Goal: Task Accomplishment & Management: Complete application form

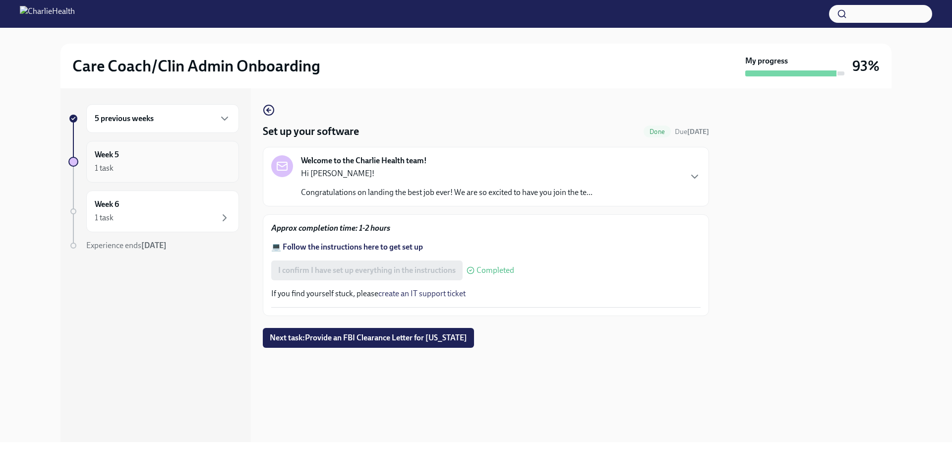
click at [167, 154] on div "Week 5 1 task" at bounding box center [163, 161] width 136 height 25
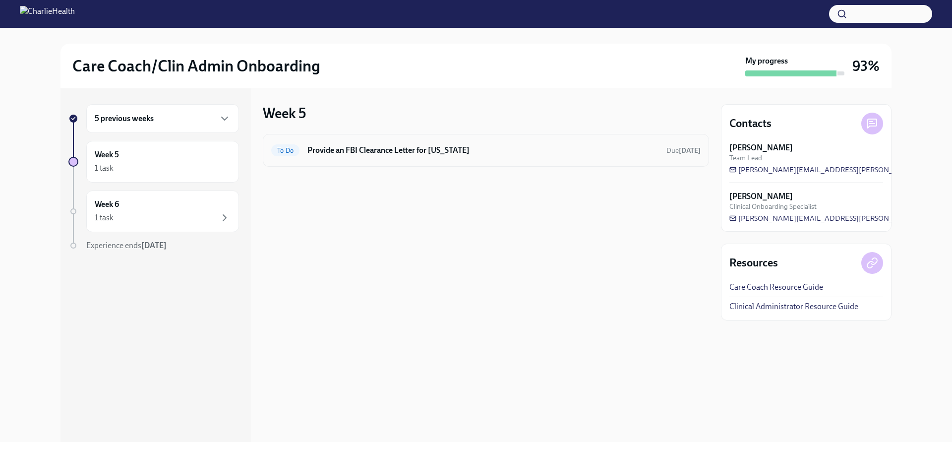
click at [374, 149] on h6 "Provide an FBI Clearance Letter for [US_STATE]" at bounding box center [482, 150] width 351 height 11
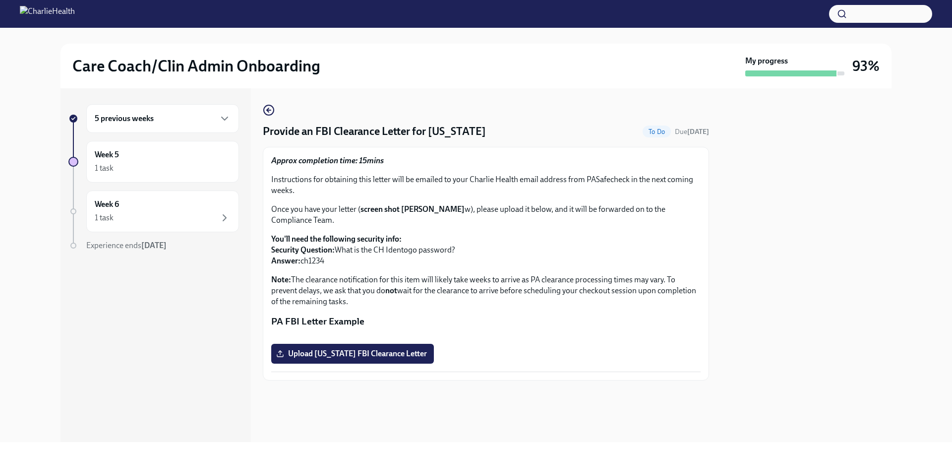
scroll to position [99, 0]
click at [156, 116] on div "5 previous weeks" at bounding box center [163, 119] width 136 height 12
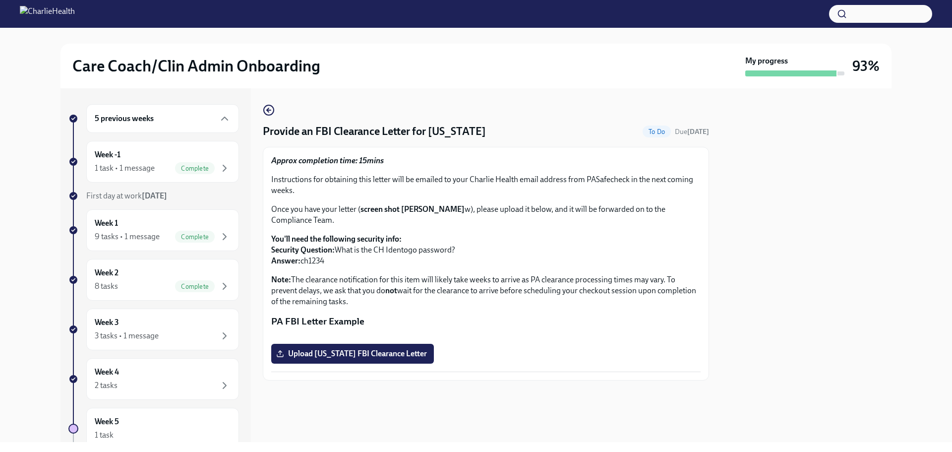
drag, startPoint x: 329, startPoint y: 149, endPoint x: 301, endPoint y: 152, distance: 27.9
click at [301, 233] on p "You'll need the following security info: Security Question: What is the CH Iden…" at bounding box center [485, 249] width 429 height 33
copy p "ch1234"
click at [363, 363] on label "Upload [US_STATE] FBI Clearance Letter" at bounding box center [352, 353] width 163 height 20
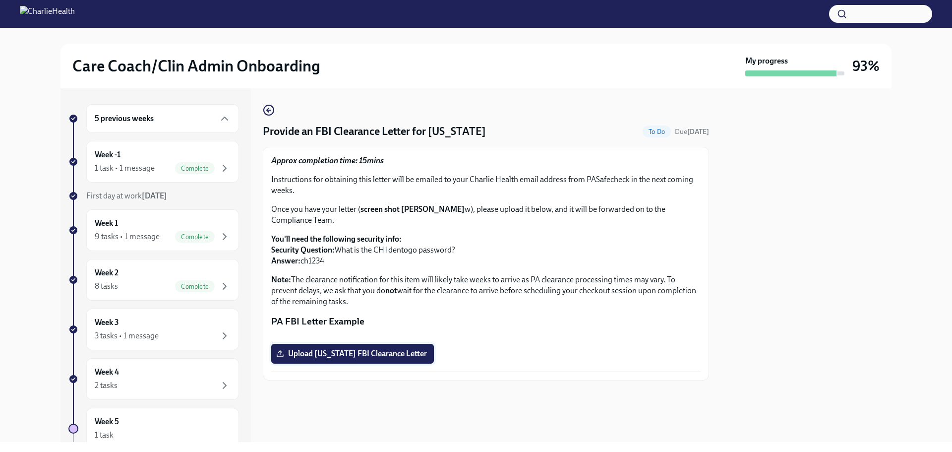
click at [0, 0] on input "Upload [US_STATE] FBI Clearance Letter" at bounding box center [0, 0] width 0 height 0
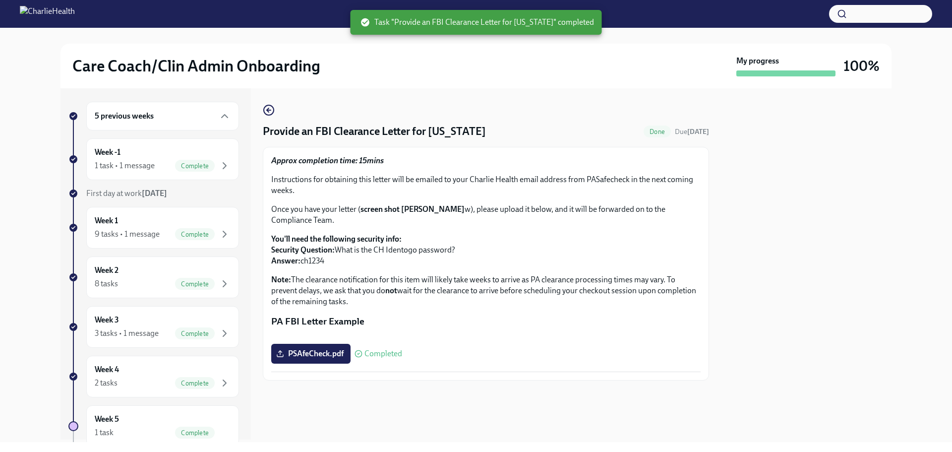
scroll to position [0, 0]
click at [177, 76] on div "Care Coach/Clin Admin Onboarding My progress 100%" at bounding box center [475, 66] width 807 height 21
click at [183, 68] on h2 "Care Coach/Clin Admin Onboarding" at bounding box center [196, 66] width 248 height 20
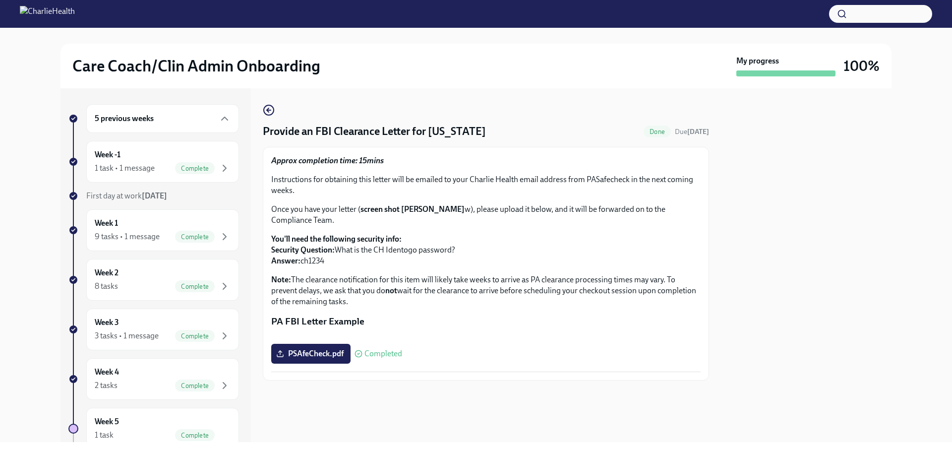
click at [158, 113] on div "5 previous weeks" at bounding box center [163, 119] width 136 height 12
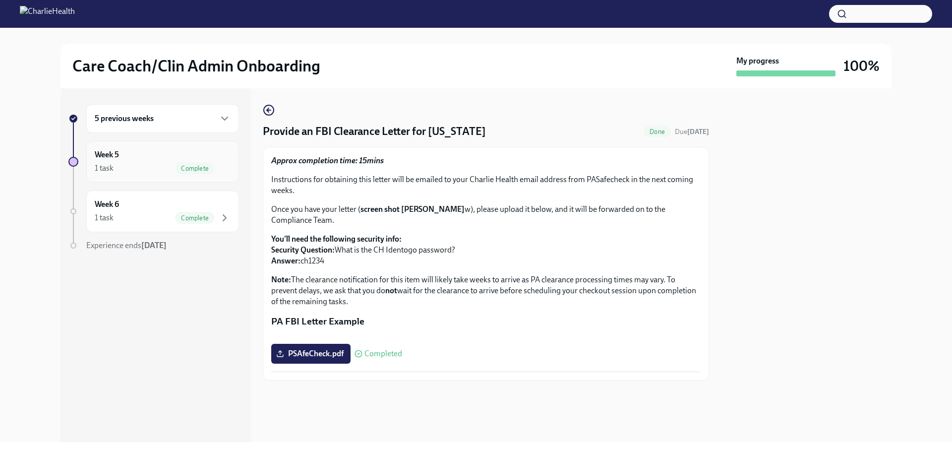
click at [160, 166] on div "1 task Complete" at bounding box center [163, 168] width 136 height 12
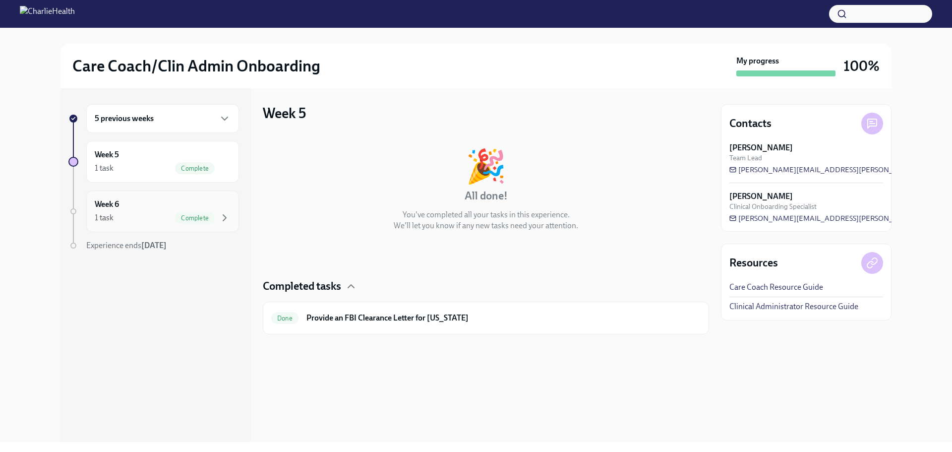
click at [161, 209] on div "Week 6 1 task Complete" at bounding box center [163, 211] width 136 height 25
